Goal: Information Seeking & Learning: Learn about a topic

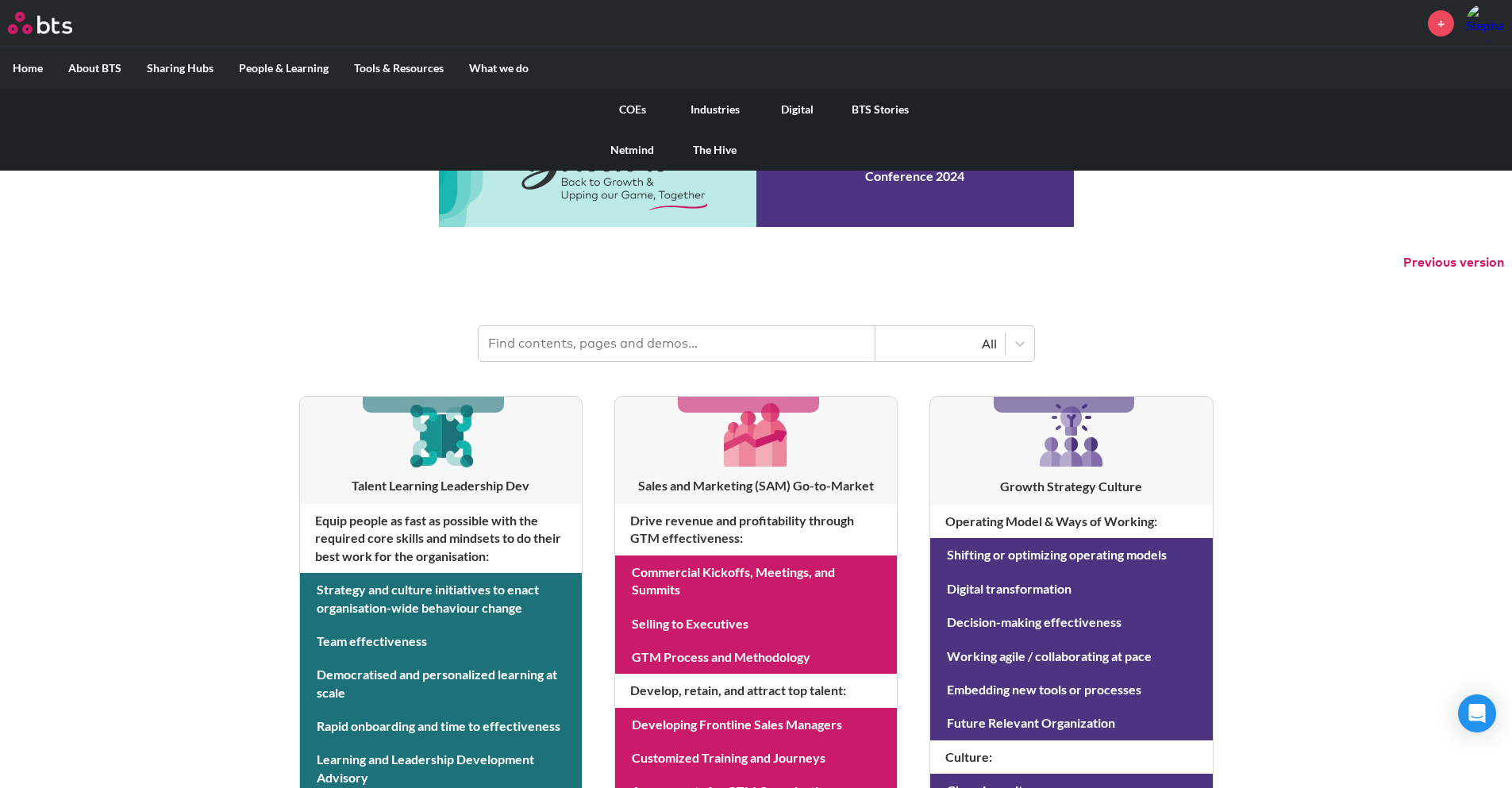
click at [626, 111] on link "COEs" at bounding box center [632, 109] width 83 height 41
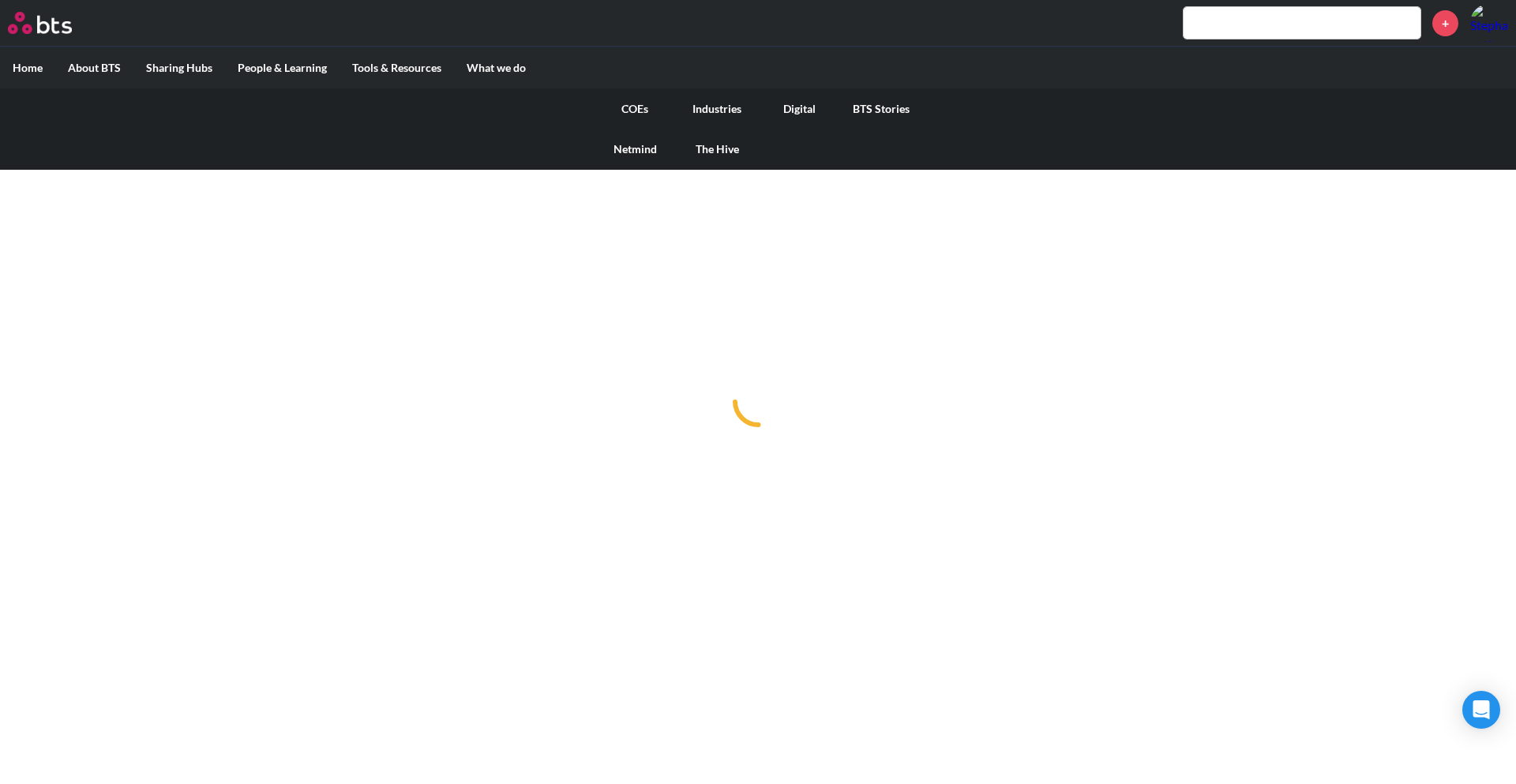
click at [721, 149] on link "The Hive" at bounding box center [717, 148] width 82 height 41
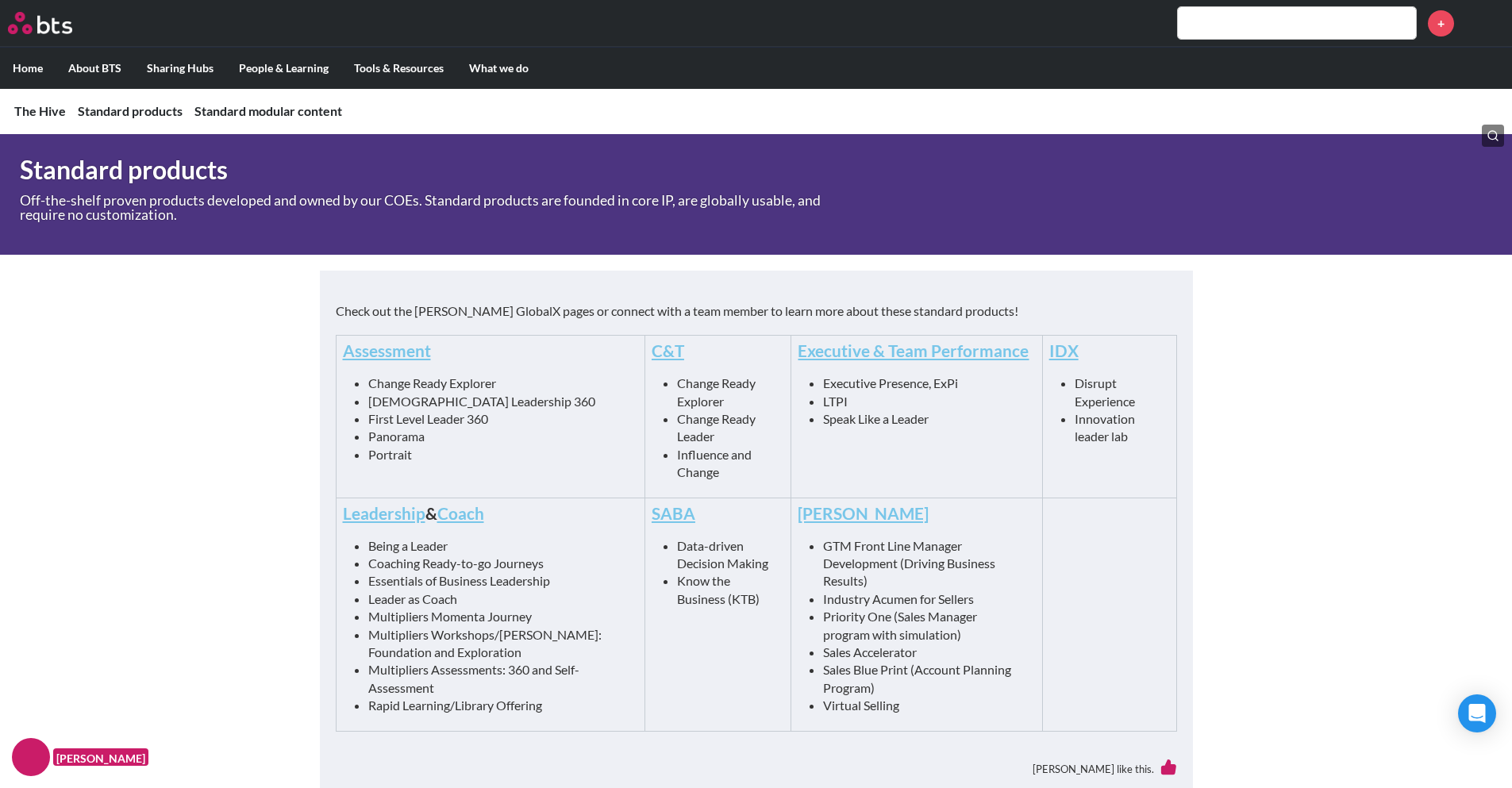
scroll to position [794, 0]
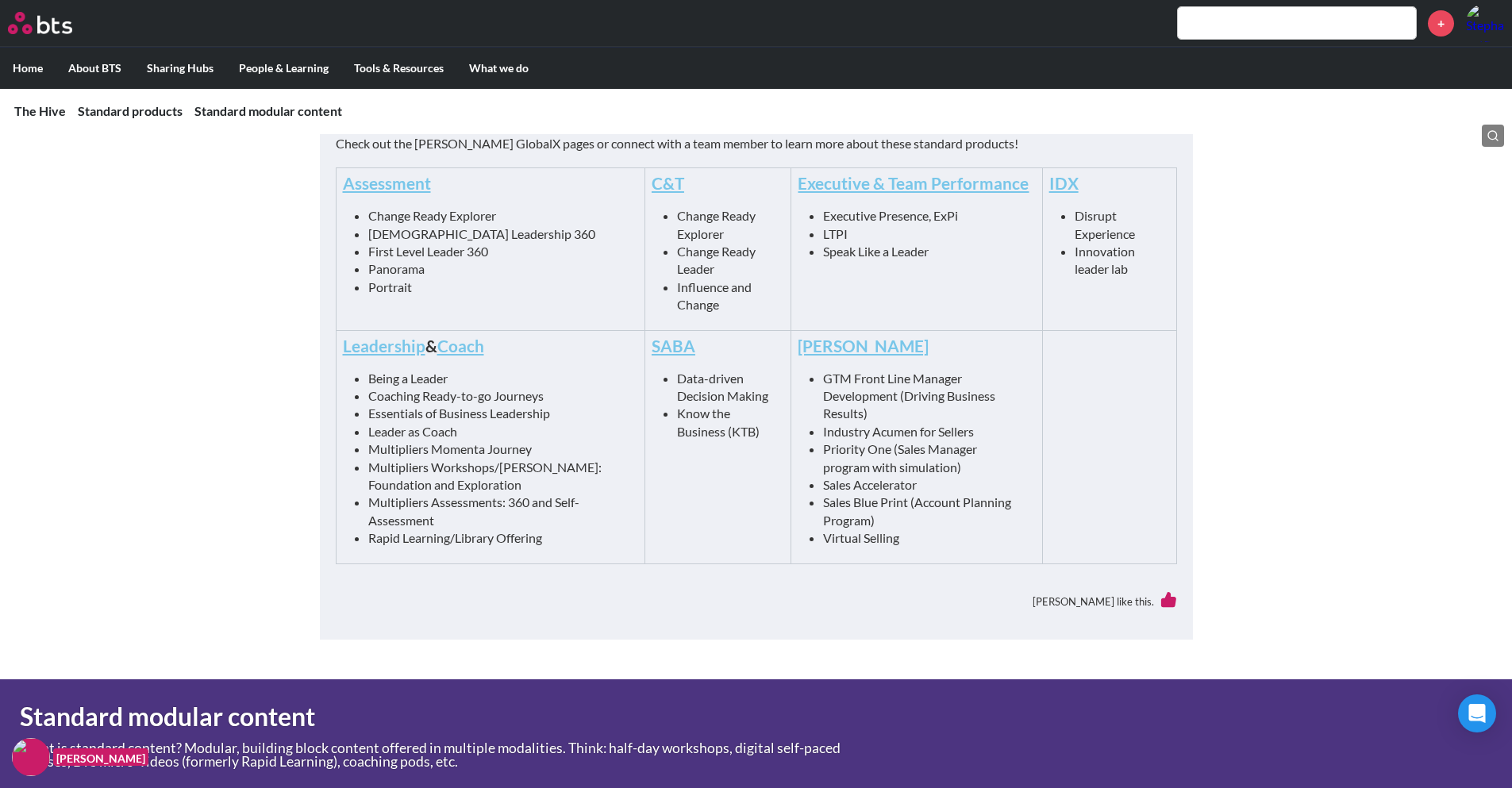
click at [837, 190] on link "Executive & Team Performance" at bounding box center [913, 183] width 231 height 20
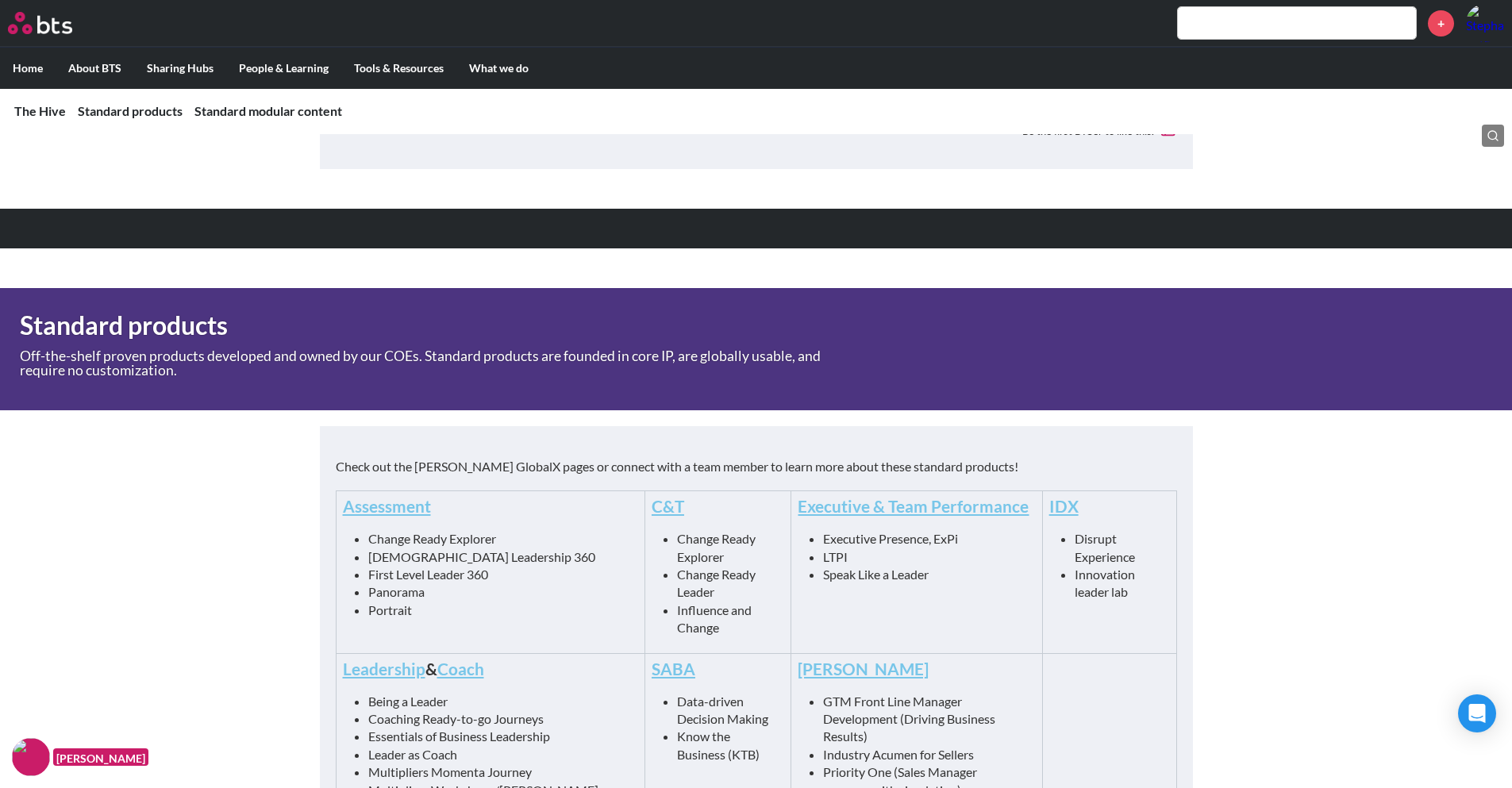
scroll to position [211, 0]
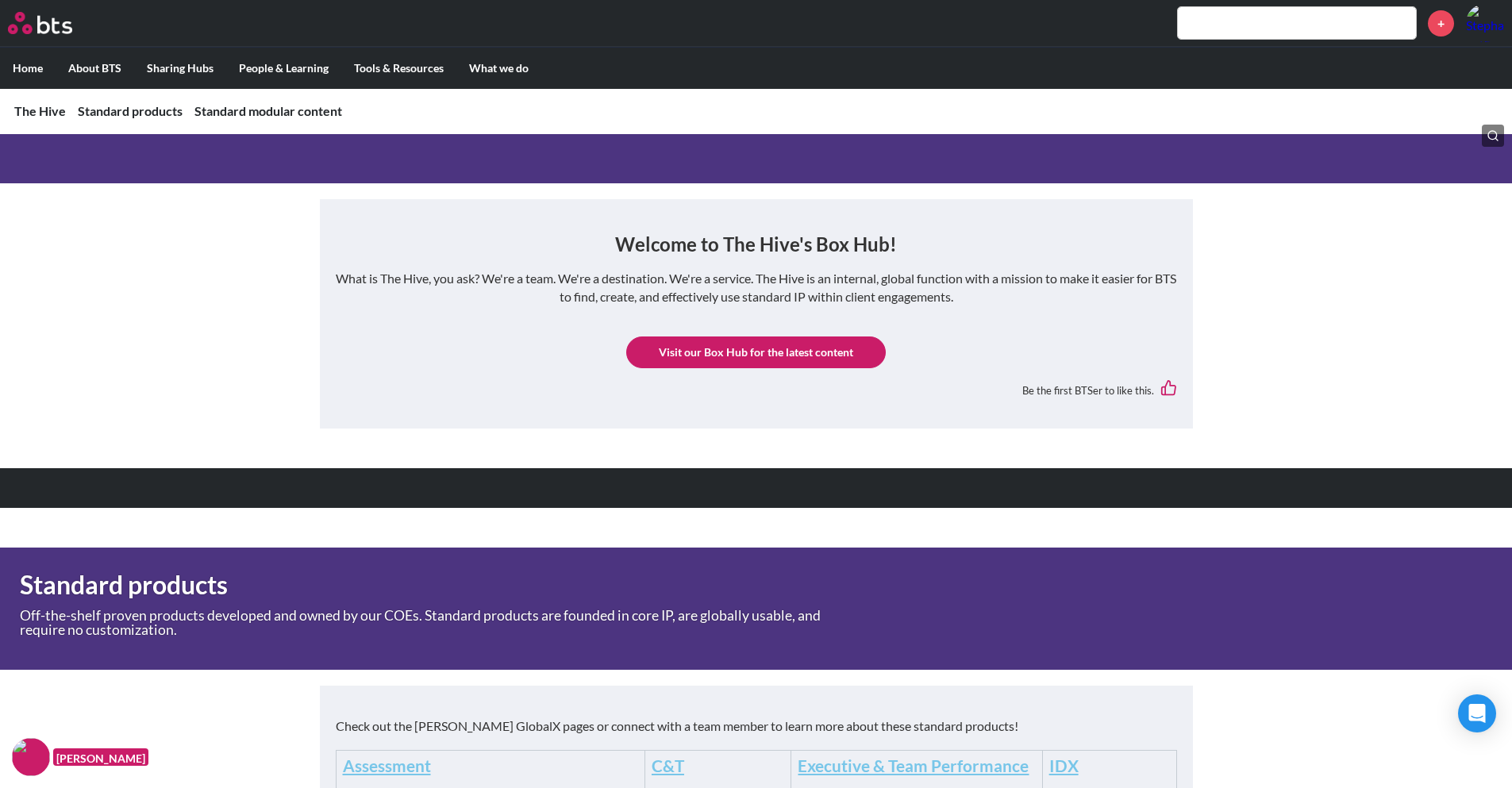
click at [728, 355] on link "Visit our Box Hub for the latest content" at bounding box center [756, 353] width 260 height 32
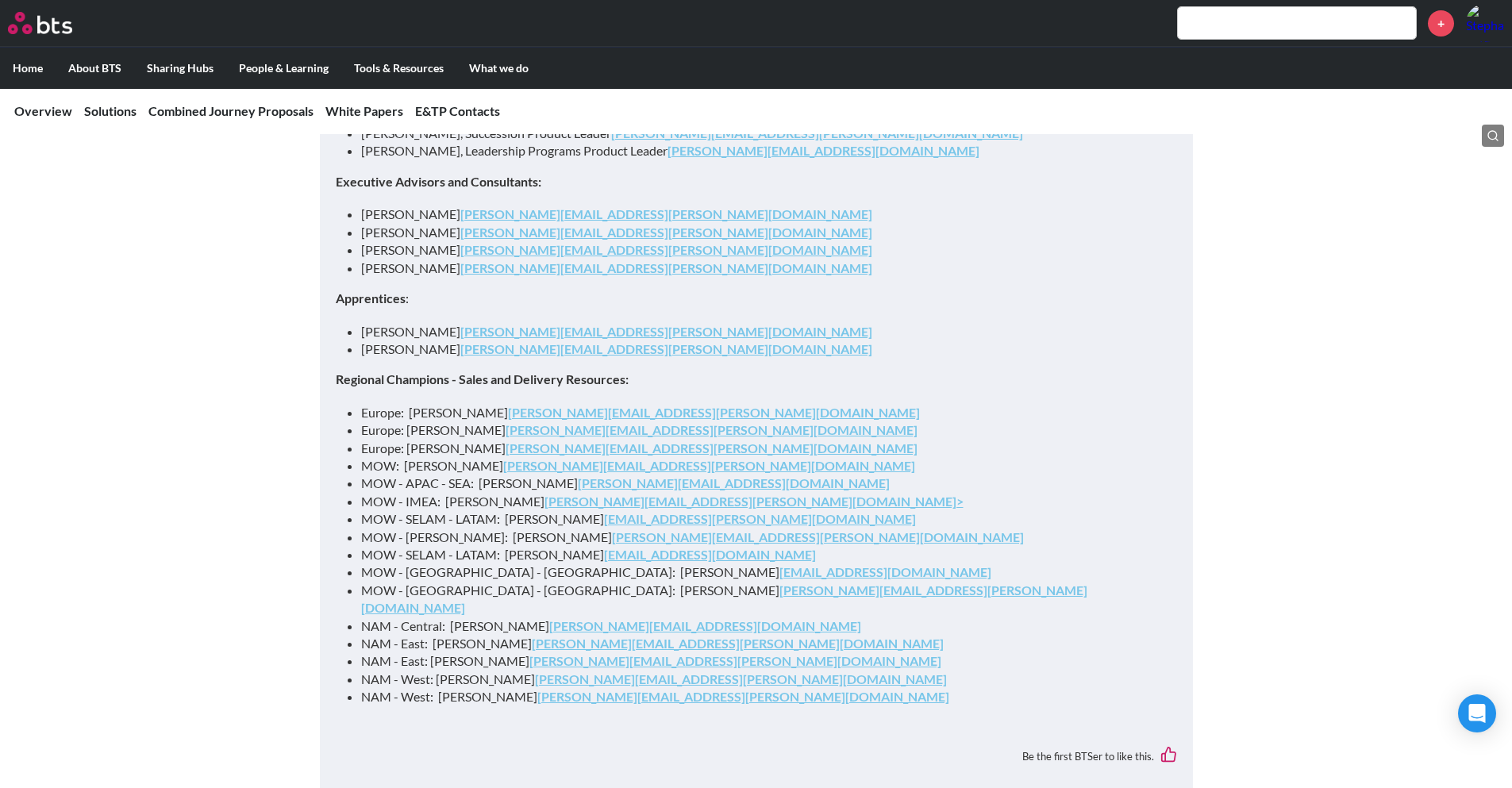
scroll to position [4483, 0]
